Goal: Task Accomplishment & Management: Manage account settings

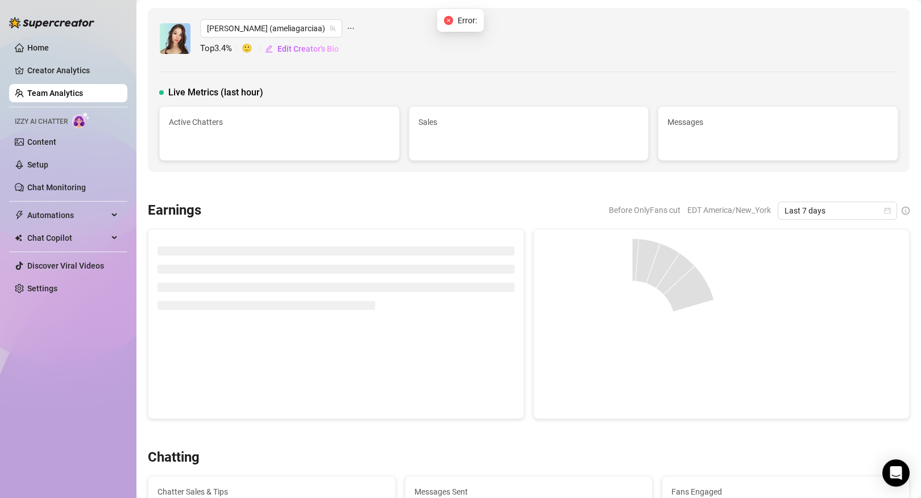
scroll to position [216, 0]
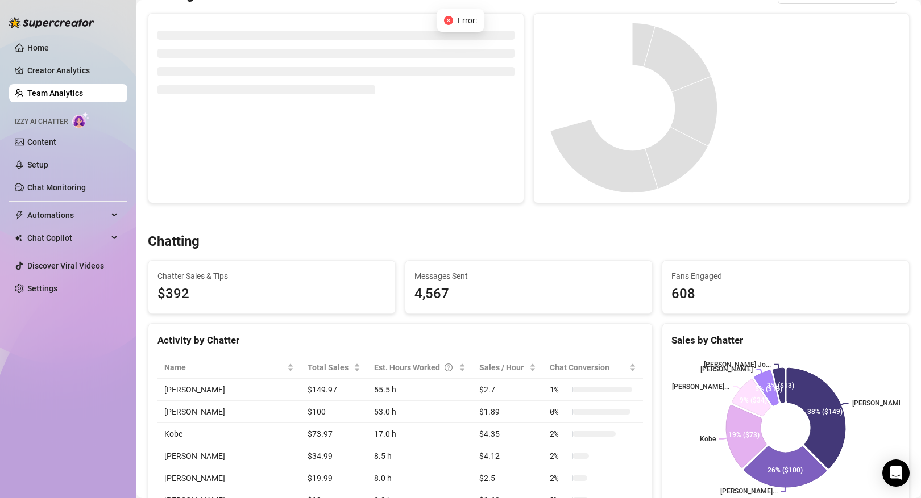
click at [83, 93] on link "Team Analytics" at bounding box center [55, 93] width 56 height 9
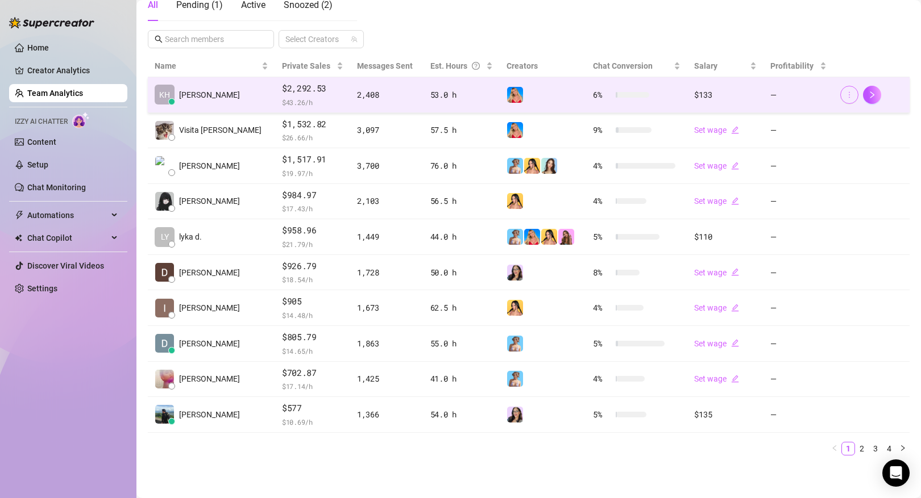
click at [847, 91] on icon "more" at bounding box center [849, 95] width 8 height 8
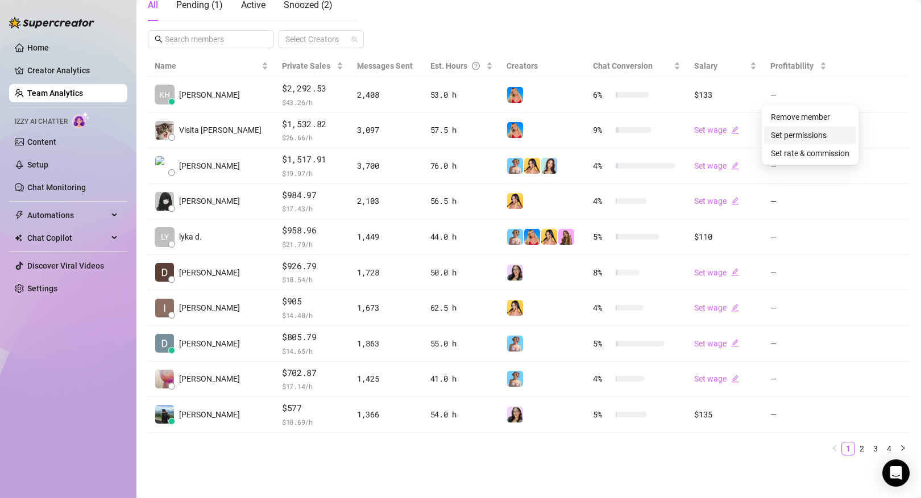
click at [813, 133] on link "Set permissions" at bounding box center [799, 135] width 56 height 9
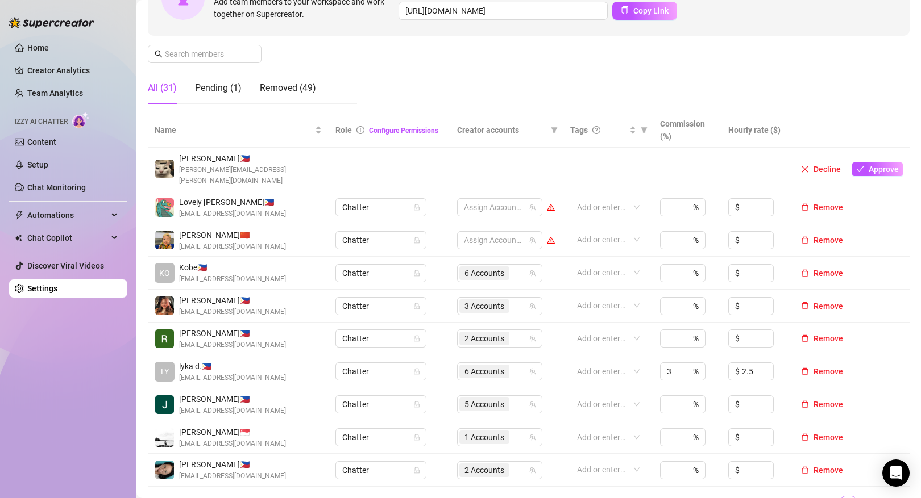
scroll to position [145, 0]
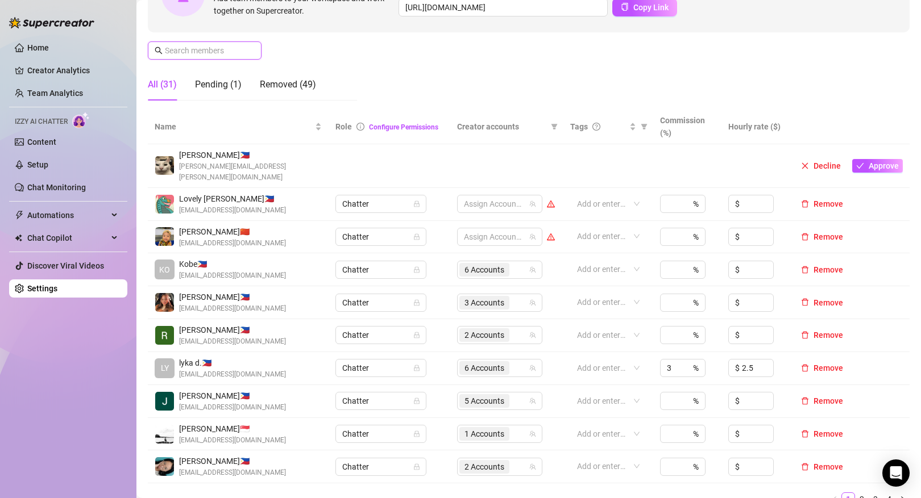
click at [228, 54] on input "text" at bounding box center [205, 50] width 81 height 13
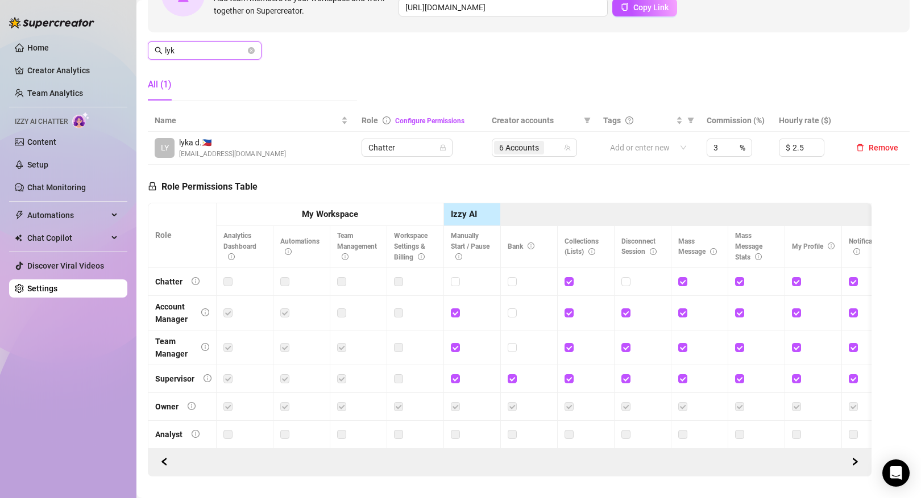
type input "lyk"
click at [263, 138] on div "LY lyka d. 🇵🇭 [EMAIL_ADDRESS][DOMAIN_NAME]" at bounding box center [251, 147] width 193 height 23
click at [218, 144] on span "lyka d. 🇵🇭" at bounding box center [232, 142] width 107 height 13
click at [423, 145] on span "Chatter" at bounding box center [406, 147] width 77 height 17
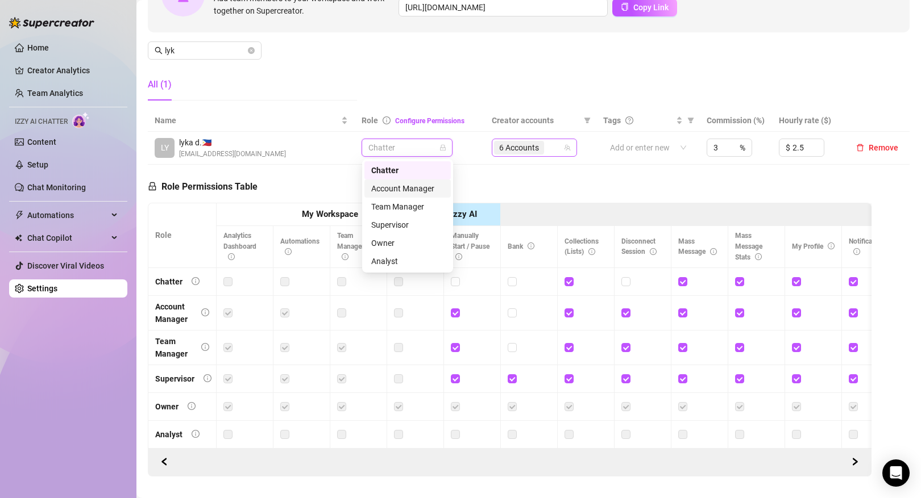
click at [496, 155] on div "6 Accounts" at bounding box center [520, 148] width 52 height 16
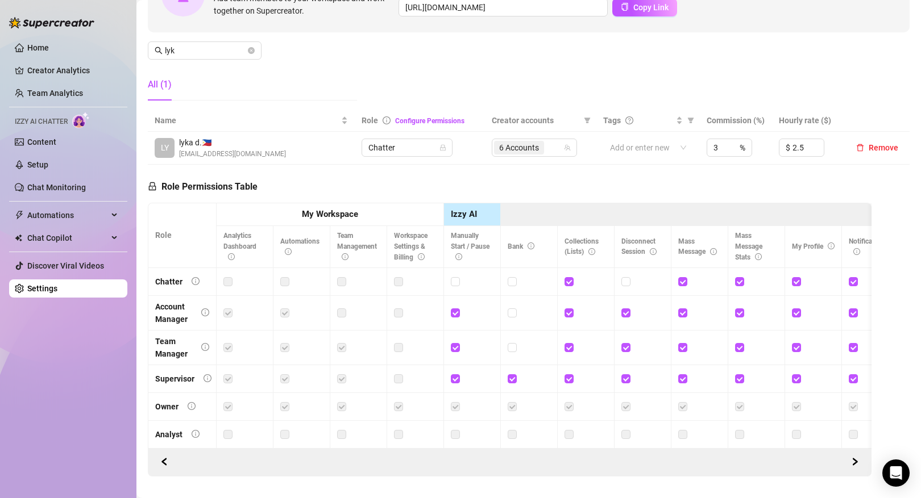
click at [422, 174] on div "Role Permissions Table Role My Workspace Izzy AI OnlyFans Side Menu OnlyFans Ch…" at bounding box center [509, 321] width 723 height 312
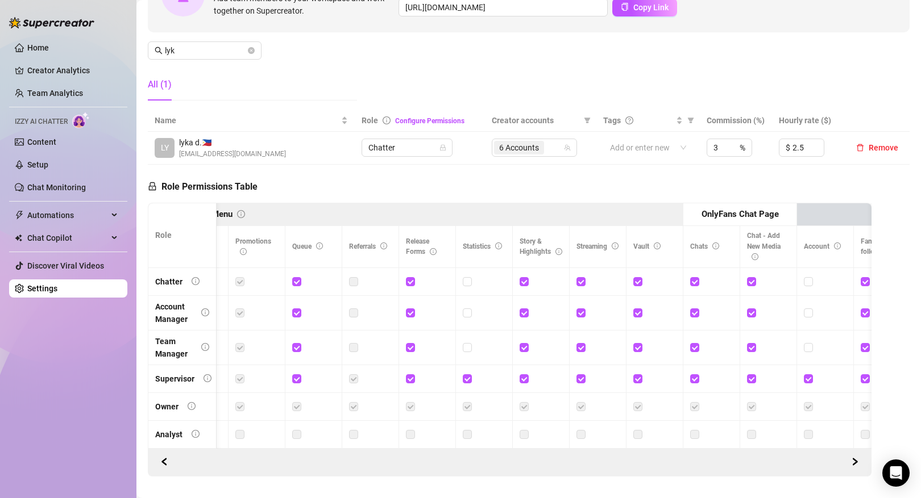
scroll to position [0, 0]
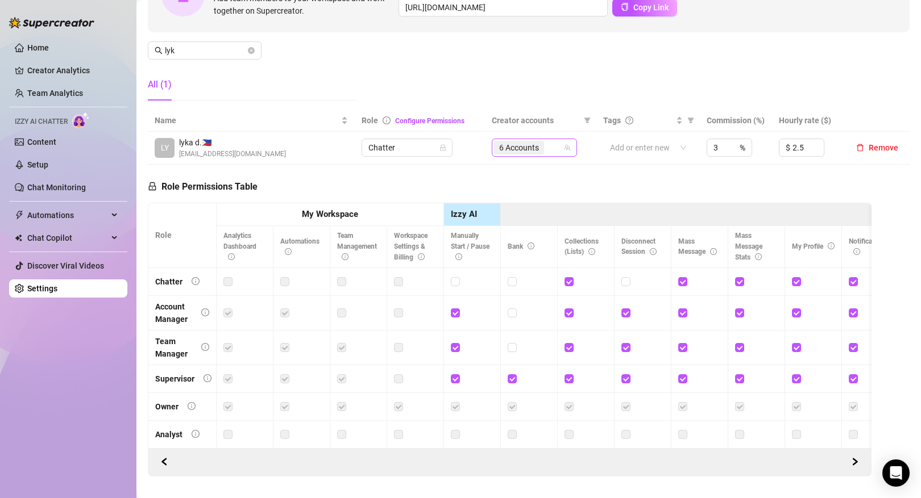
click at [512, 149] on span "6 Accounts" at bounding box center [519, 147] width 40 height 13
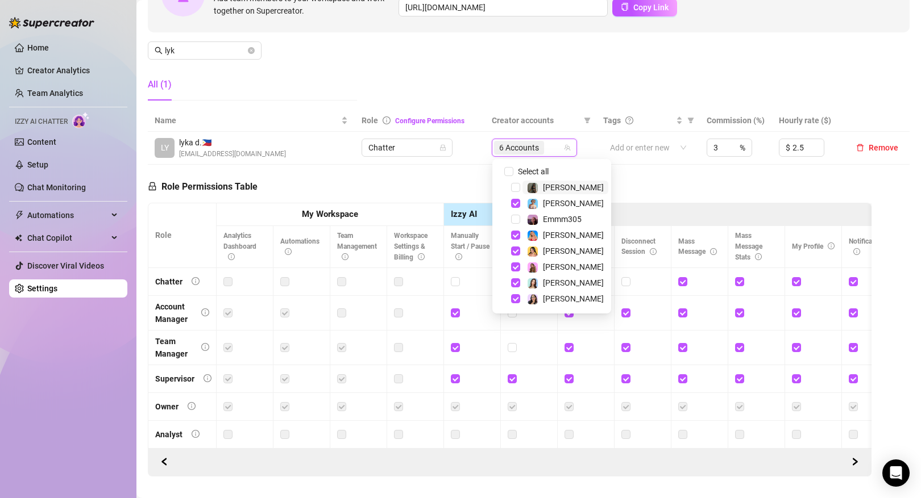
click at [434, 177] on div "Role Permissions Table Role My Workspace Izzy AI OnlyFans Side Menu OnlyFans Ch…" at bounding box center [509, 321] width 723 height 312
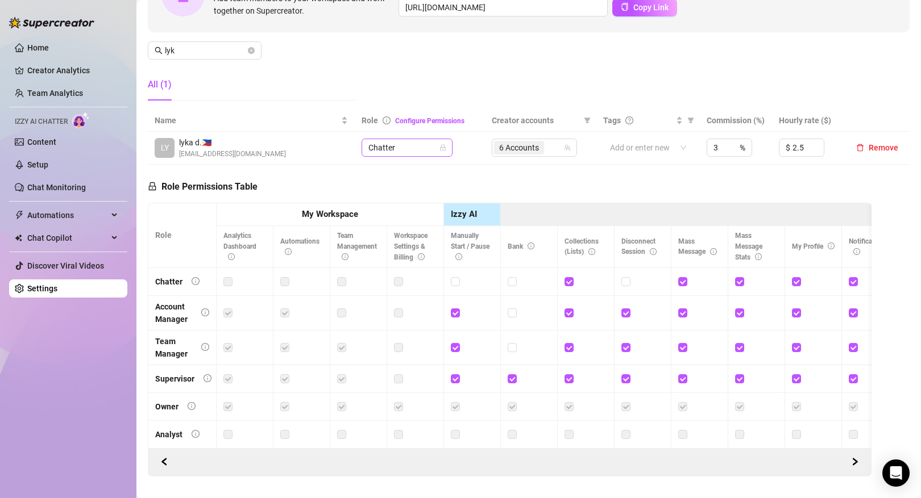
click at [413, 153] on span "Chatter" at bounding box center [406, 147] width 77 height 17
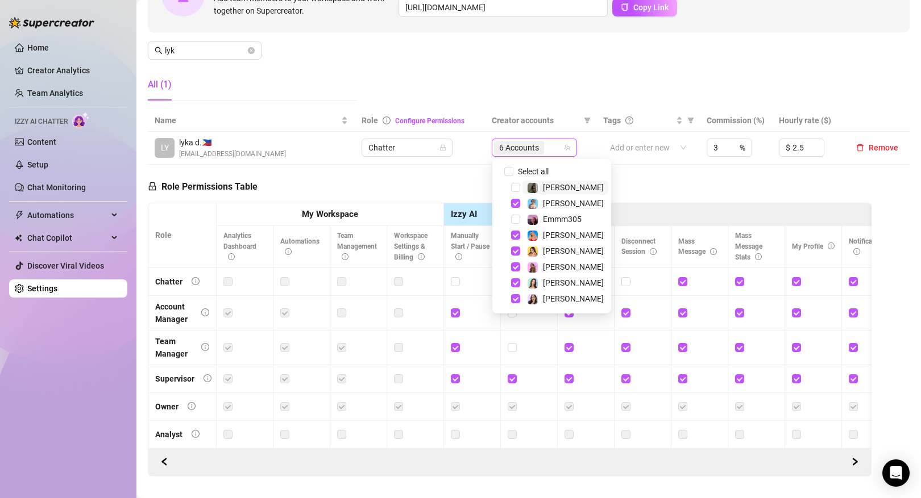
click at [548, 154] on input "search" at bounding box center [547, 148] width 2 height 14
click at [468, 171] on div "Role Permissions Table Role My Workspace Izzy AI OnlyFans Side Menu OnlyFans Ch…" at bounding box center [509, 321] width 723 height 312
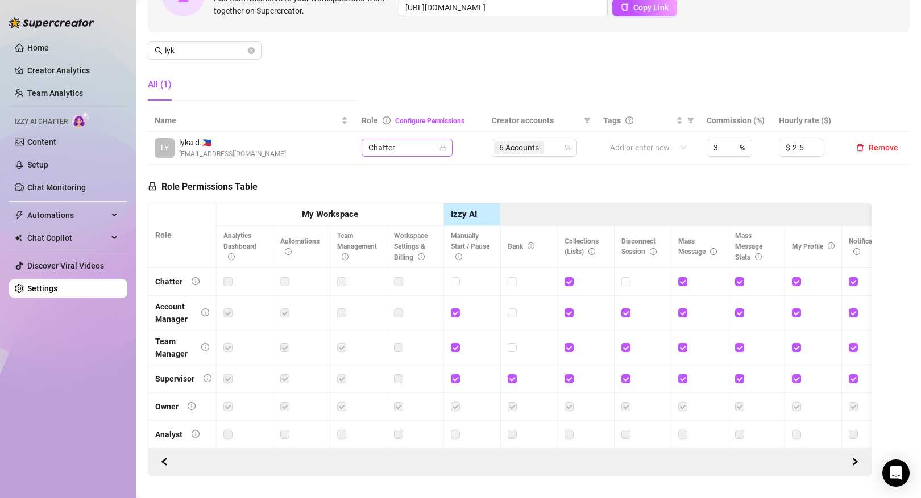
click at [414, 144] on span "Chatter" at bounding box center [406, 147] width 77 height 17
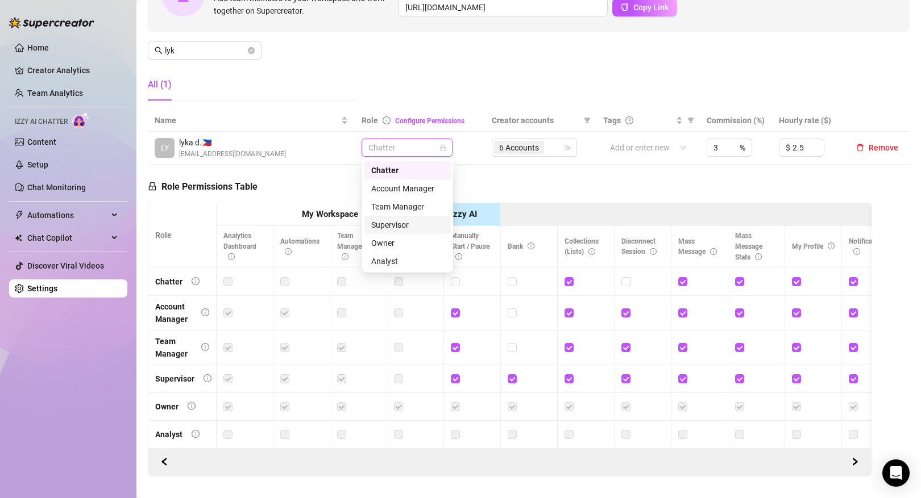
click at [402, 228] on div "Supervisor" at bounding box center [407, 225] width 73 height 13
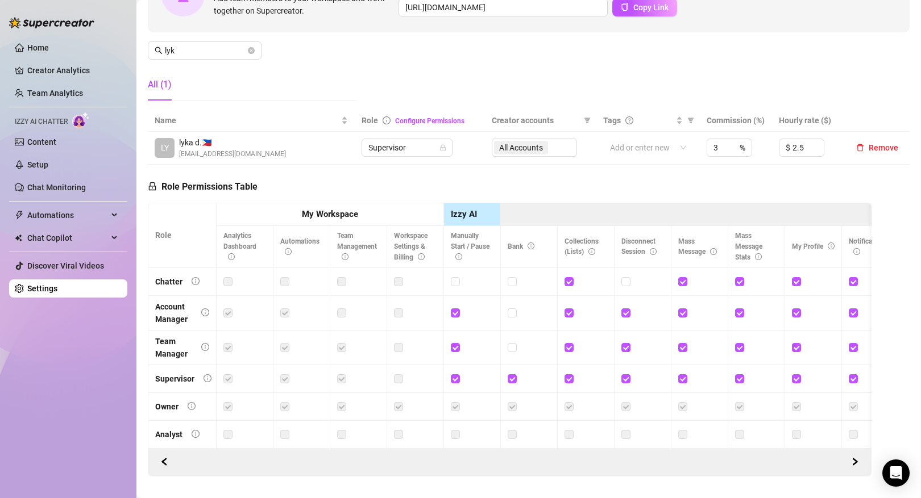
click at [444, 170] on div "Role Permissions Table Role My Workspace Izzy AI OnlyFans Side Menu OnlyFans Ch…" at bounding box center [509, 321] width 723 height 312
click at [52, 89] on link "Team Analytics" at bounding box center [55, 93] width 56 height 9
